Goal: Task Accomplishment & Management: Complete application form

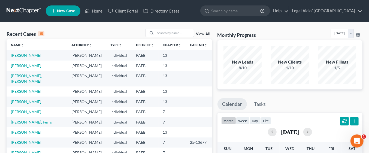
click at [33, 55] on link "[PERSON_NAME]" at bounding box center [26, 55] width 30 height 5
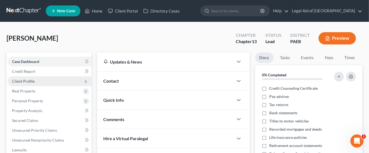
click at [45, 79] on span "Client Profile" at bounding box center [50, 81] width 84 height 10
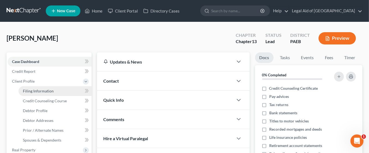
click at [54, 91] on link "Filing Information" at bounding box center [55, 91] width 73 height 10
select select "1"
select select "0"
select select "3"
select select "67"
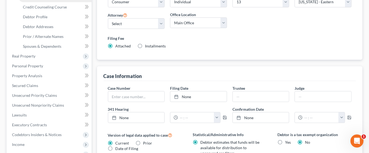
scroll to position [93, 0]
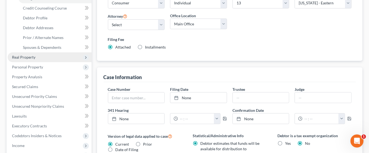
click at [24, 57] on span "Real Property" at bounding box center [23, 57] width 23 height 5
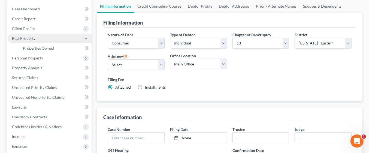
scroll to position [50, 0]
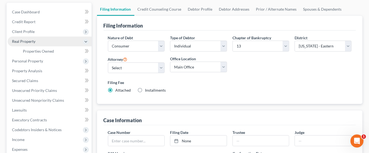
click at [86, 41] on icon at bounding box center [86, 42] width 4 height 4
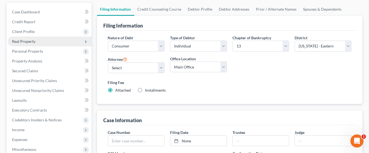
click at [83, 42] on icon at bounding box center [86, 42] width 6 height 6
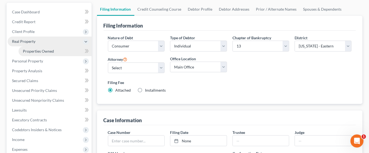
click at [66, 51] on link "Properties Owned" at bounding box center [55, 51] width 73 height 10
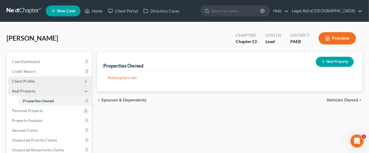
click at [46, 79] on span "Client Profile" at bounding box center [50, 81] width 84 height 10
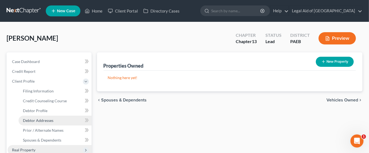
click at [54, 120] on link "Debtor Addresses" at bounding box center [55, 121] width 73 height 10
select select "0"
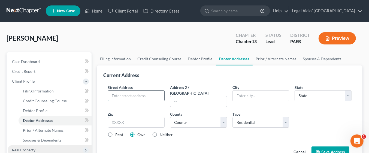
click at [123, 95] on input "text" at bounding box center [136, 96] width 56 height 10
type input "[STREET_ADDRESS]"
click at [255, 95] on input "text" at bounding box center [261, 96] width 56 height 10
type input "Lansdowne"
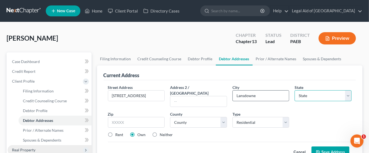
select select "39"
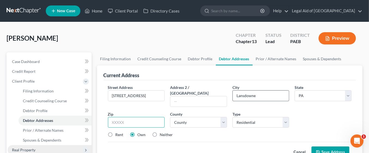
type input "19050"
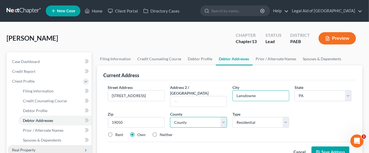
click at [225, 117] on select "County [GEOGRAPHIC_DATA] [GEOGRAPHIC_DATA] [GEOGRAPHIC_DATA] [GEOGRAPHIC_DATA] …" at bounding box center [198, 122] width 57 height 11
select select "22"
click at [170, 117] on select "County [GEOGRAPHIC_DATA] [GEOGRAPHIC_DATA] [GEOGRAPHIC_DATA] [GEOGRAPHIC_DATA] …" at bounding box center [198, 122] width 57 height 11
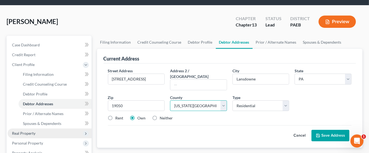
scroll to position [21, 0]
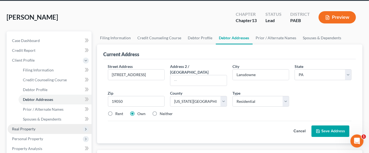
click at [333, 125] on button "Save Address" at bounding box center [331, 130] width 38 height 11
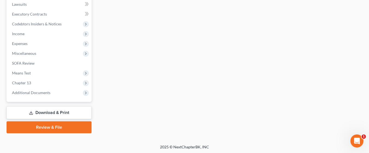
click at [68, 109] on link "Download & Print" at bounding box center [49, 112] width 85 height 13
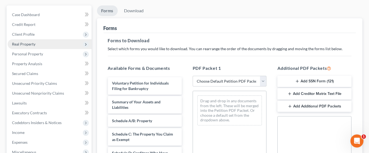
scroll to position [47, 0]
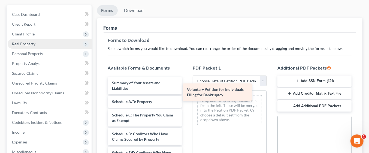
drag, startPoint x: 136, startPoint y: 83, endPoint x: 216, endPoint y: 90, distance: 80.8
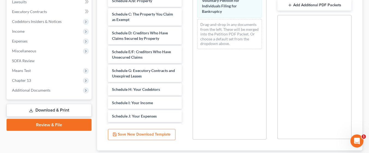
scroll to position [174, 0]
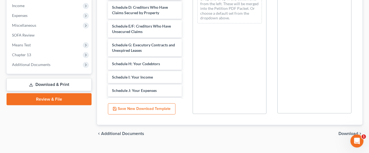
click at [343, 131] on span "Download" at bounding box center [349, 133] width 20 height 4
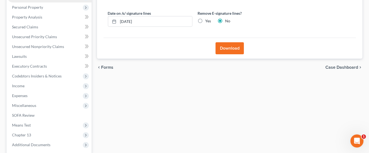
scroll to position [93, 0]
click at [227, 49] on button "Download" at bounding box center [230, 49] width 28 height 12
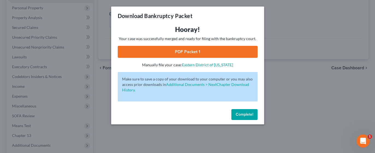
click at [201, 51] on link "PDF Packet 1" at bounding box center [188, 52] width 140 height 12
click at [249, 114] on span "Complete!" at bounding box center [243, 114] width 17 height 5
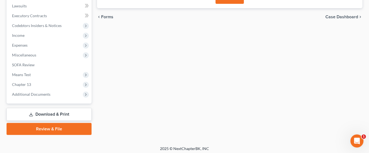
scroll to position [146, 0]
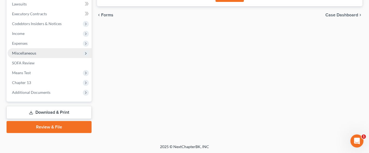
click at [41, 53] on span "Miscellaneous" at bounding box center [50, 53] width 84 height 10
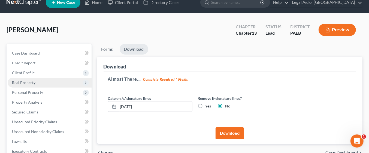
scroll to position [0, 0]
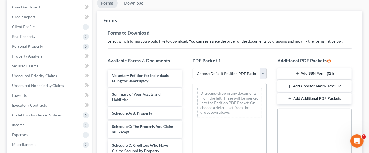
scroll to position [56, 0]
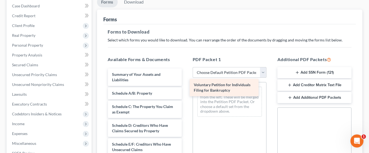
drag, startPoint x: 134, startPoint y: 79, endPoint x: 216, endPoint y: 89, distance: 82.6
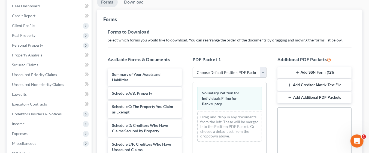
scroll to position [183, 0]
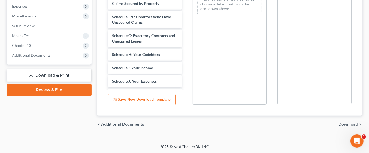
click at [349, 123] on span "Download" at bounding box center [349, 124] width 20 height 4
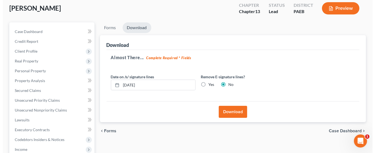
scroll to position [28, 0]
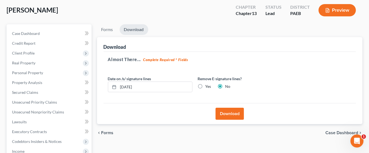
click at [237, 114] on button "Download" at bounding box center [230, 114] width 28 height 12
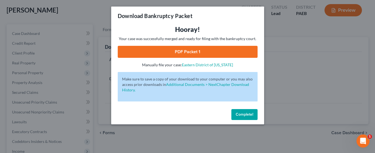
click at [224, 52] on link "PDF Packet 1" at bounding box center [188, 52] width 140 height 12
